Goal: Find specific page/section: Find specific page/section

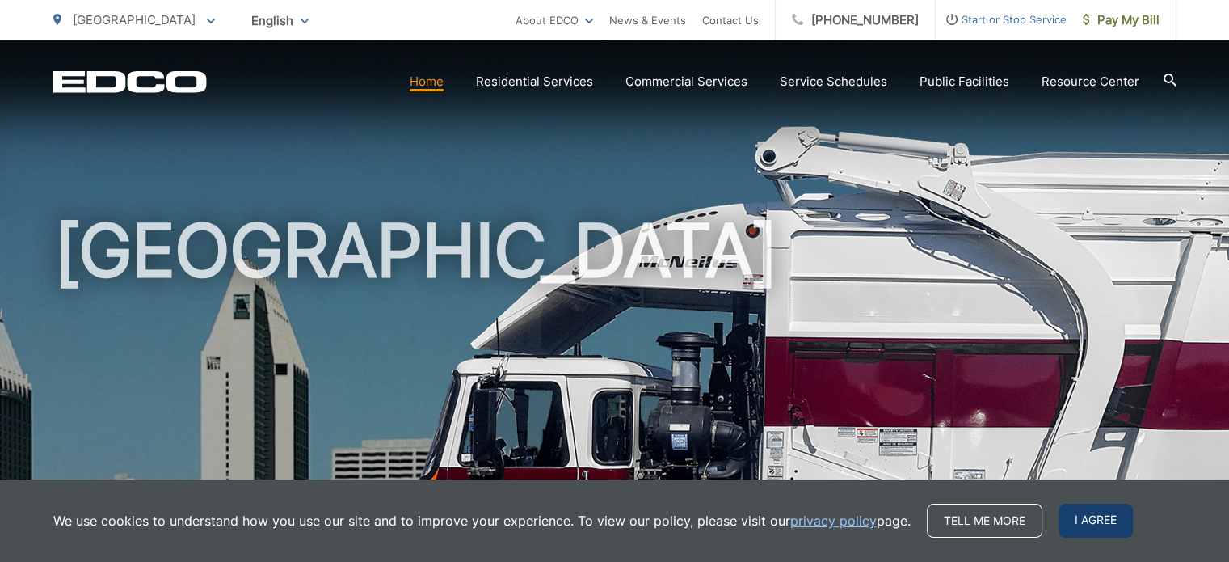
click at [1101, 518] on span "I agree" at bounding box center [1096, 520] width 74 height 34
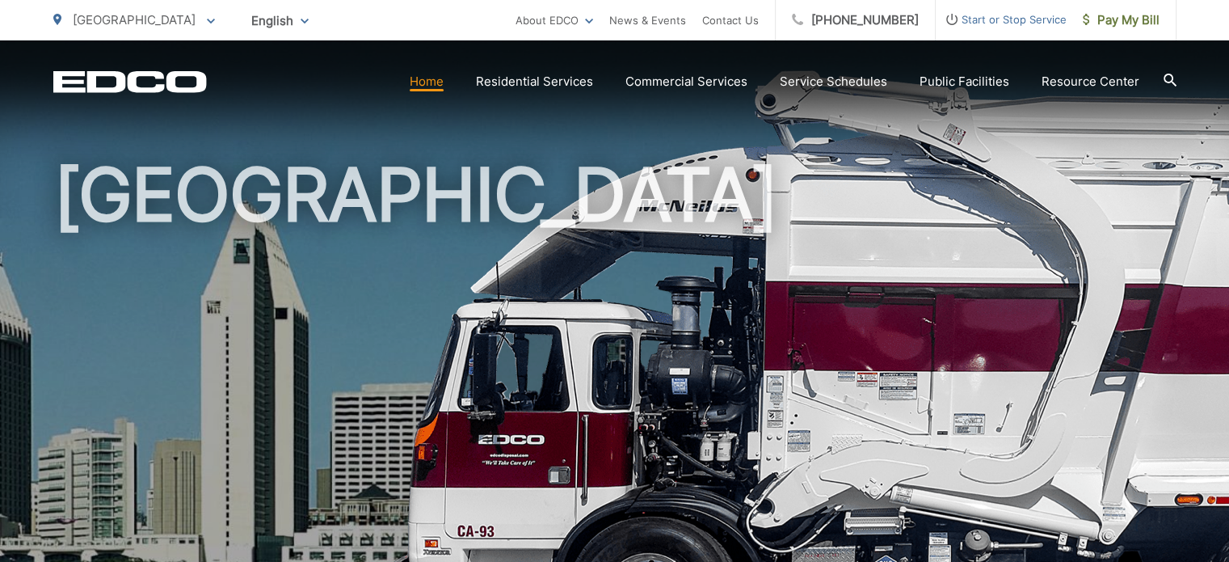
scroll to position [81, 0]
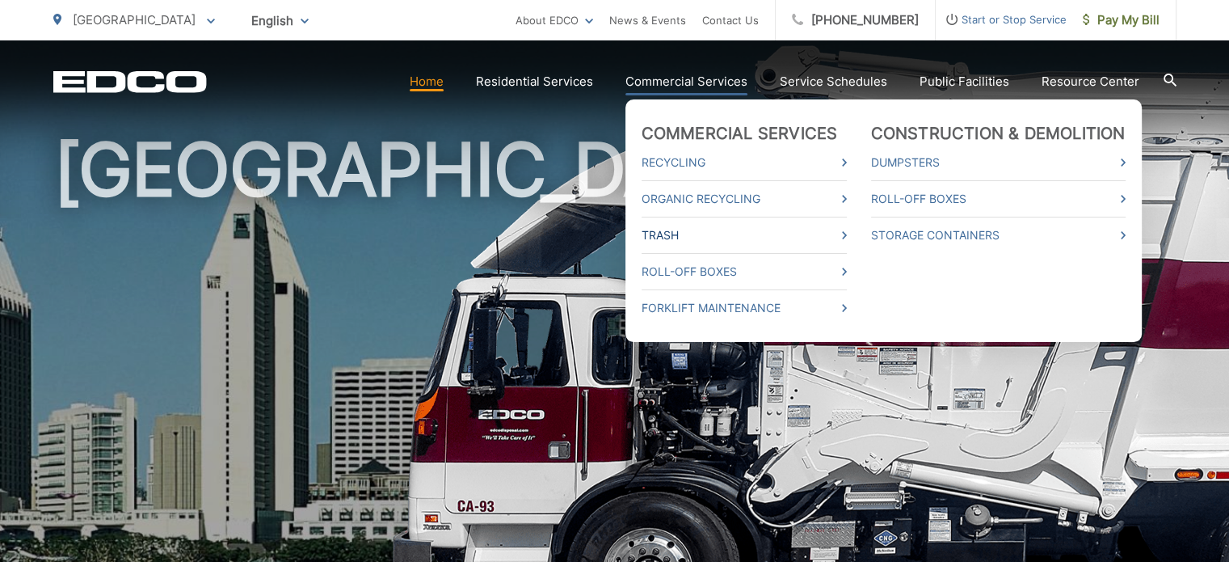
click at [847, 235] on icon at bounding box center [844, 235] width 5 height 8
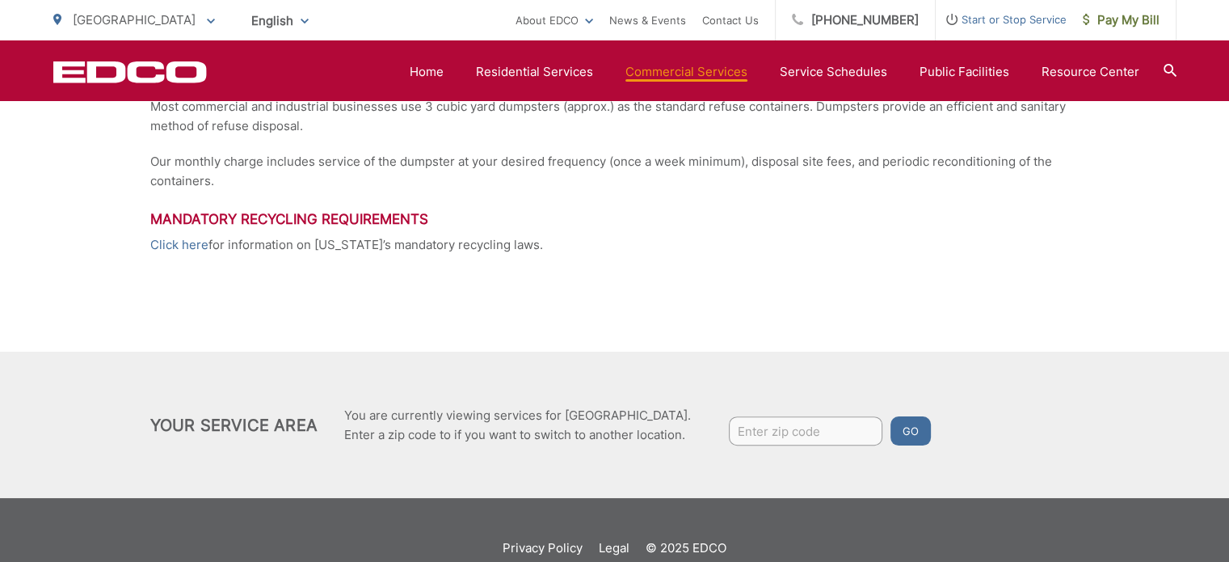
scroll to position [490, 0]
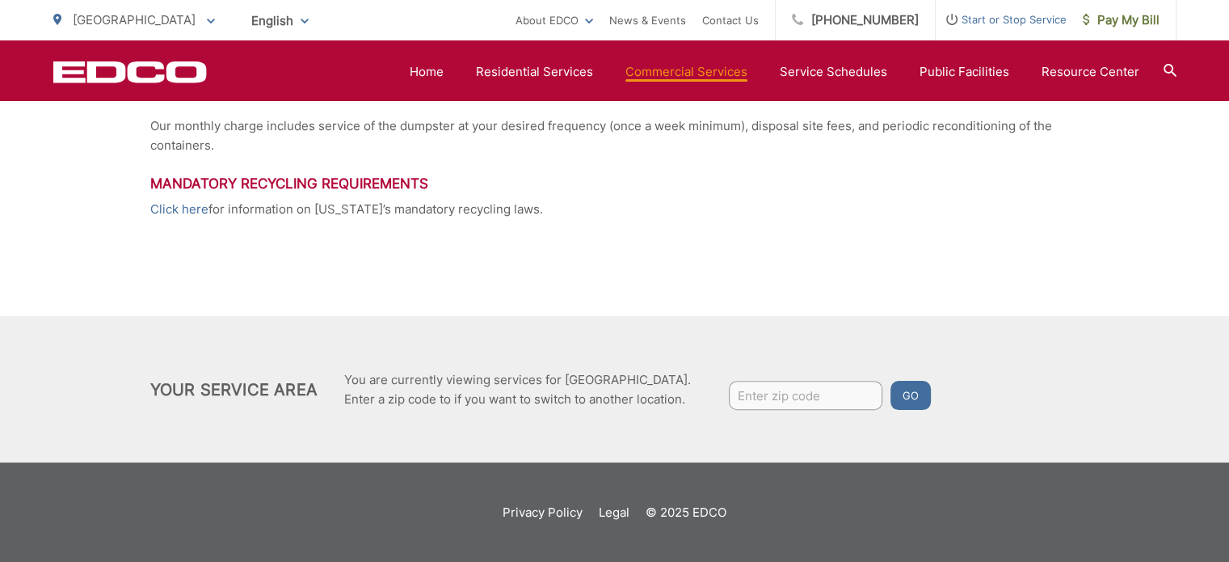
click at [770, 397] on input "Enter zip code" at bounding box center [806, 395] width 154 height 29
type input "92111"
click at [890, 381] on button "Go" at bounding box center [910, 395] width 40 height 29
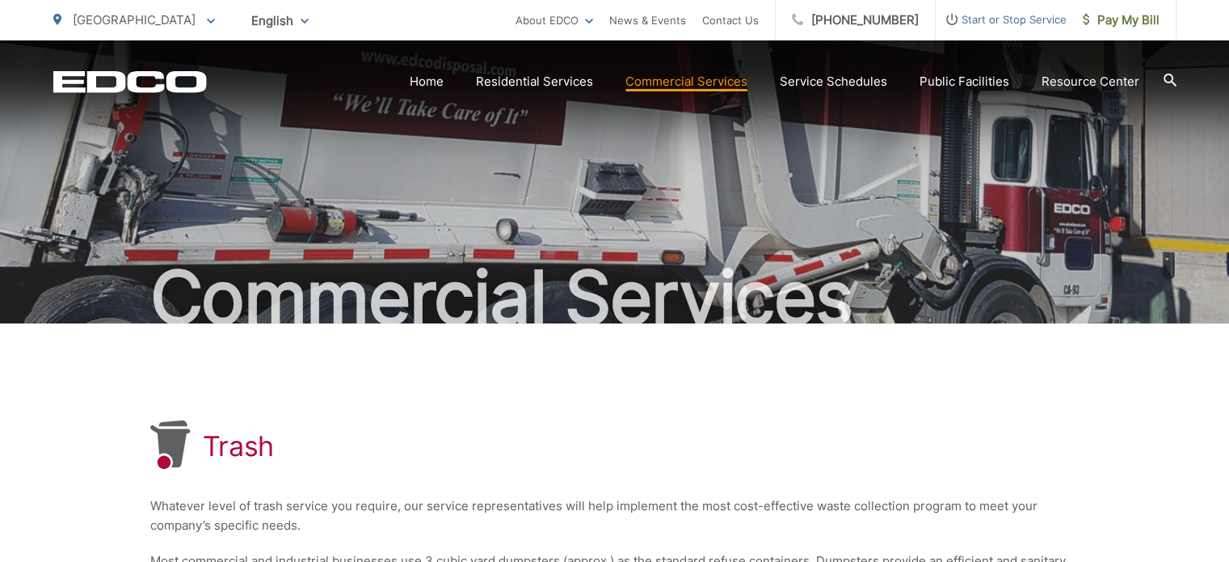
scroll to position [490, 0]
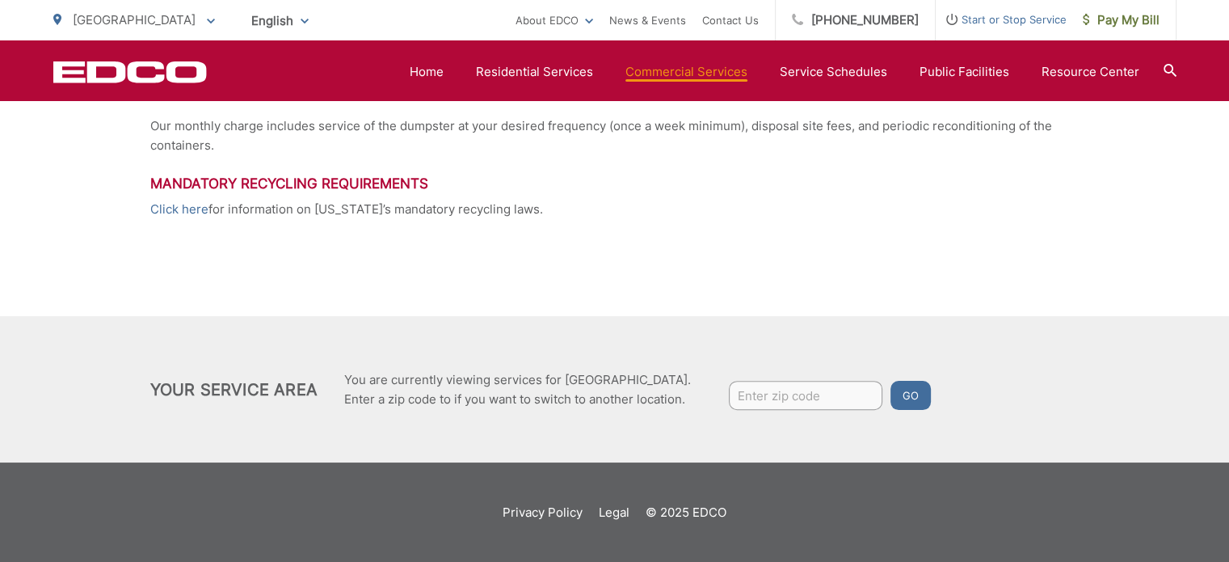
click at [804, 389] on input "Enter zip code" at bounding box center [806, 395] width 154 height 29
type input "92111"
click at [899, 400] on button "Go" at bounding box center [910, 395] width 40 height 29
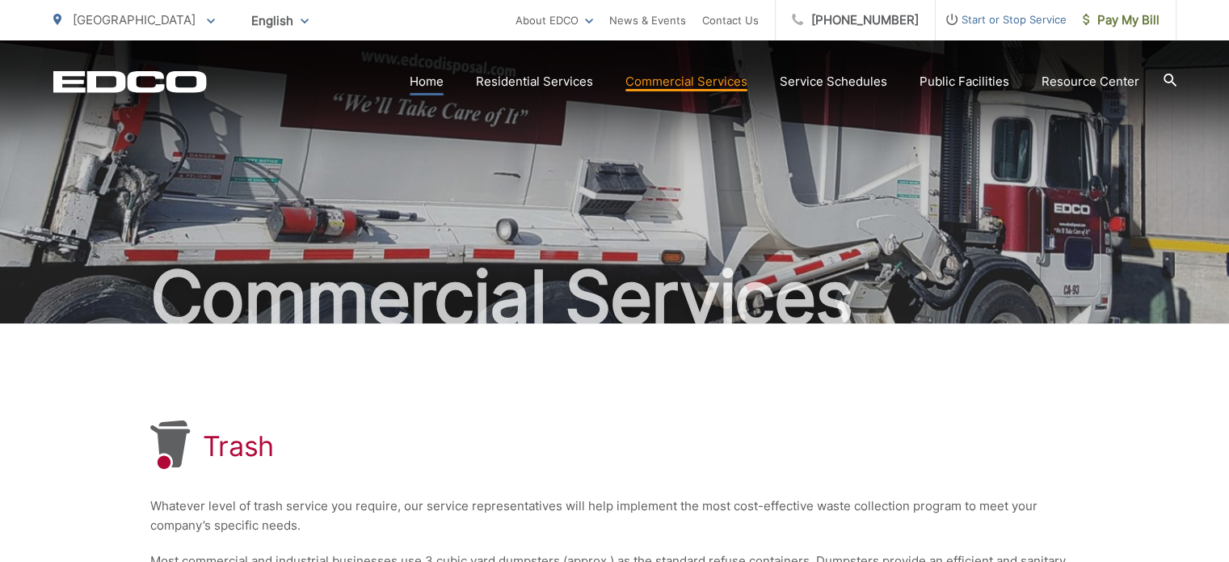
click at [441, 85] on link "Home" at bounding box center [427, 81] width 34 height 19
